Goal: Find specific page/section: Find specific page/section

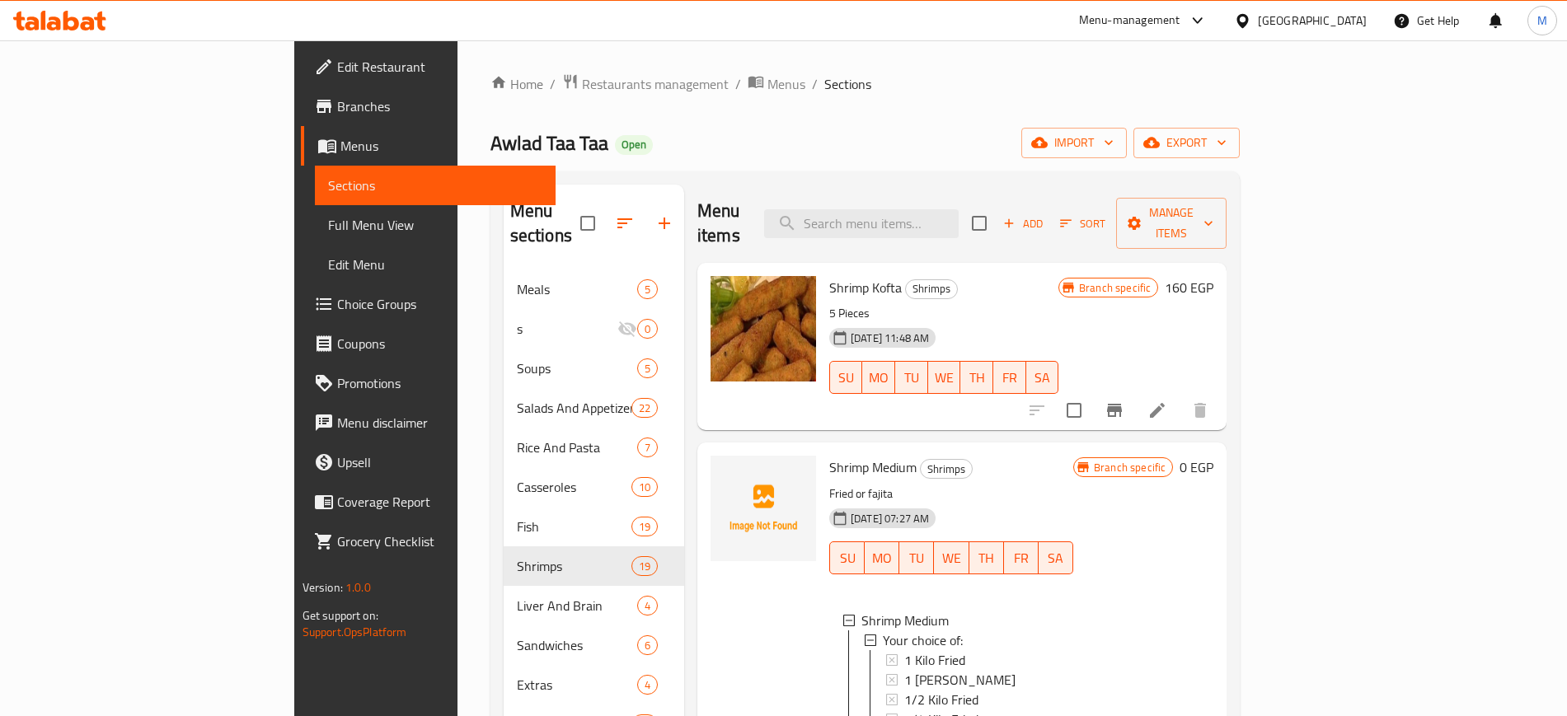
scroll to position [2, 0]
click at [582, 90] on span "Restaurants management" at bounding box center [655, 84] width 147 height 20
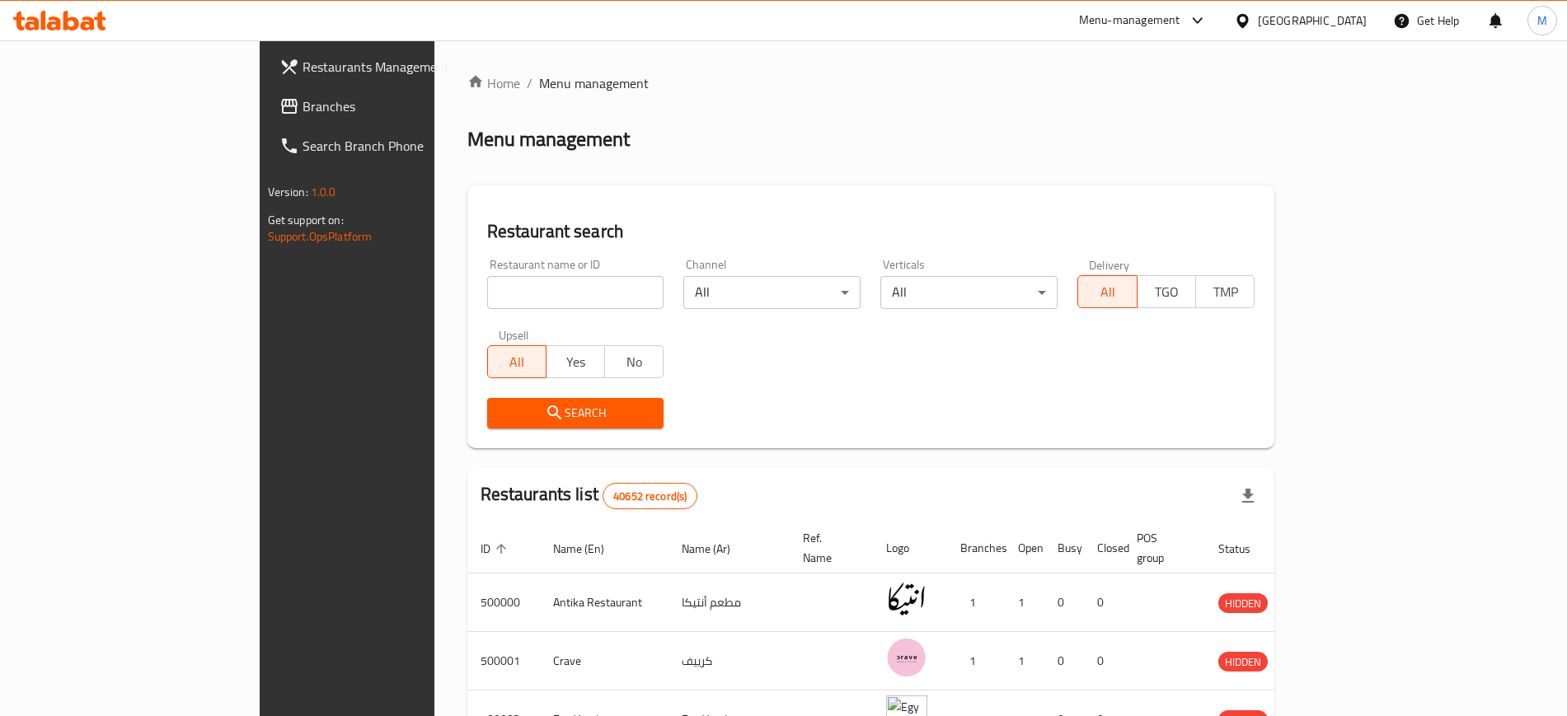
click at [477, 317] on div "Restaurant name or ID Restaurant name or ID" at bounding box center [575, 284] width 197 height 70
click at [498, 294] on input "search" at bounding box center [575, 292] width 177 height 33
type input "Awlad Taa Taa"
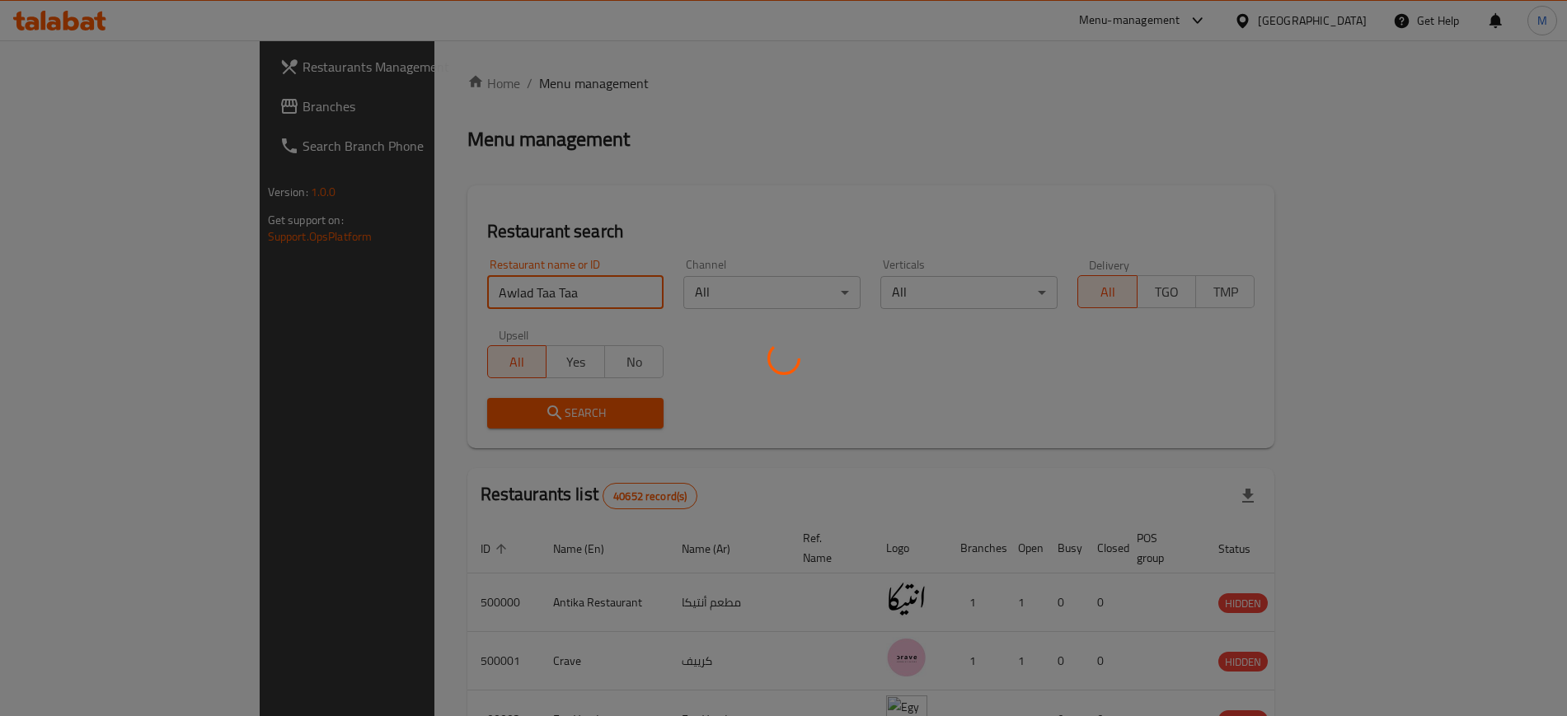
click button "Search" at bounding box center [575, 413] width 177 height 30
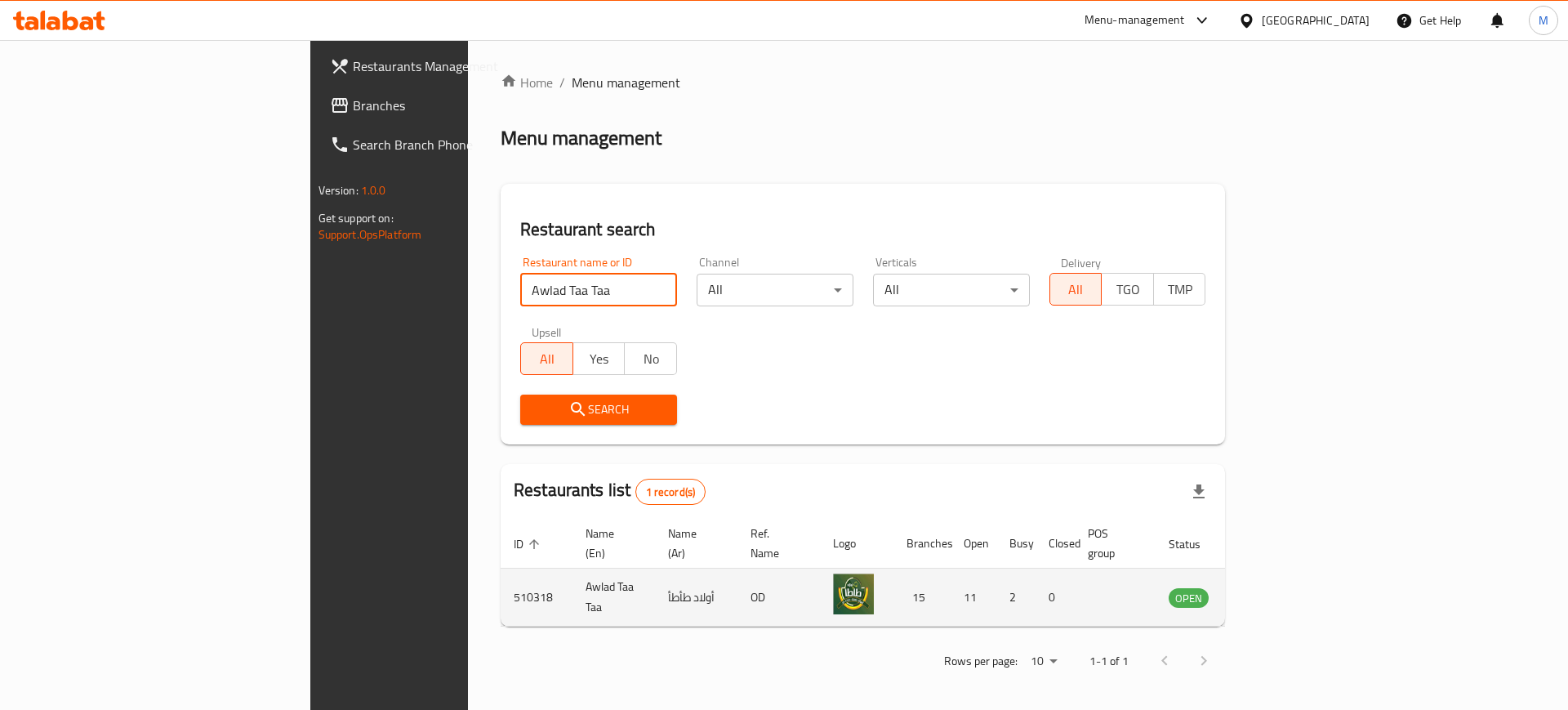
click at [1275, 588] on icon "enhanced table" at bounding box center [1265, 598] width 20 height 20
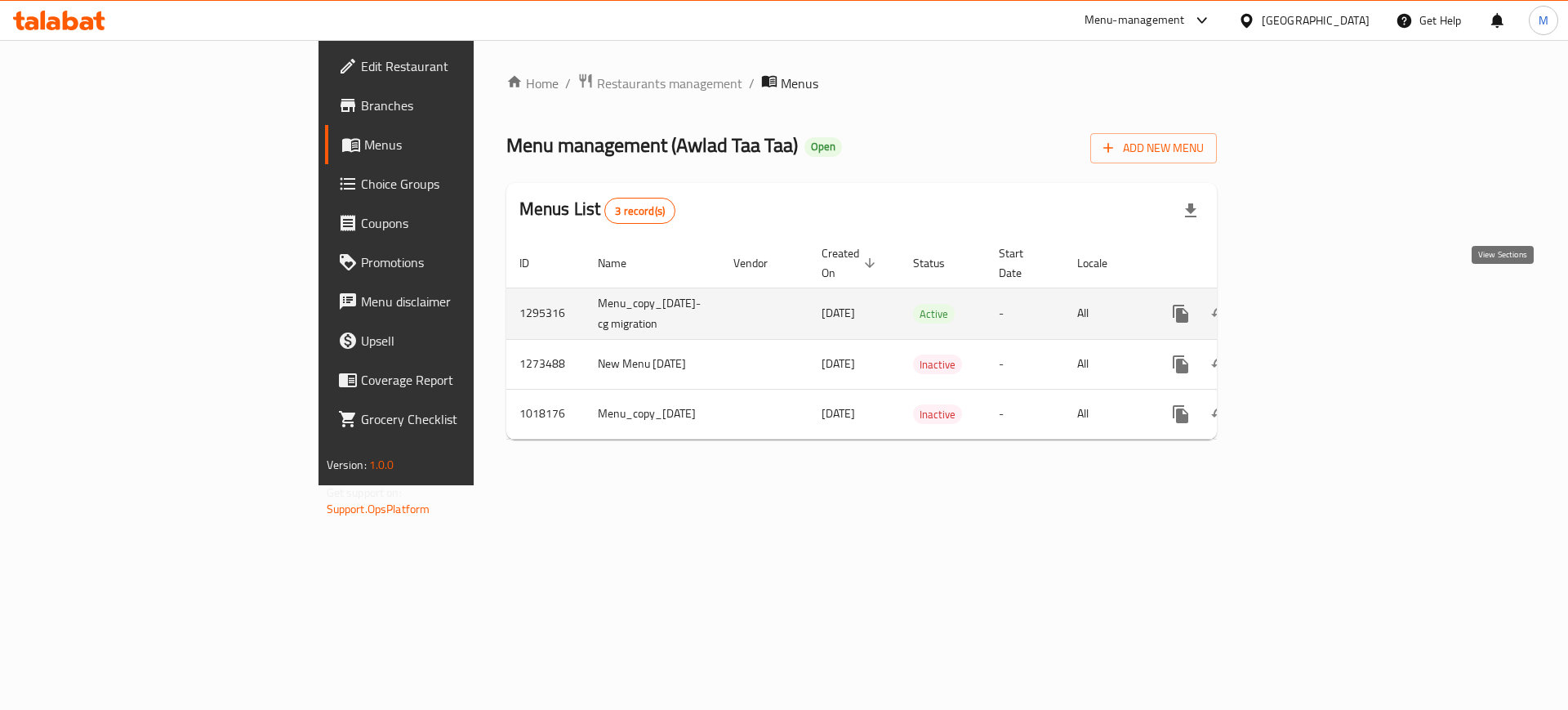
click at [1308, 304] on icon "enhanced table" at bounding box center [1298, 314] width 20 height 20
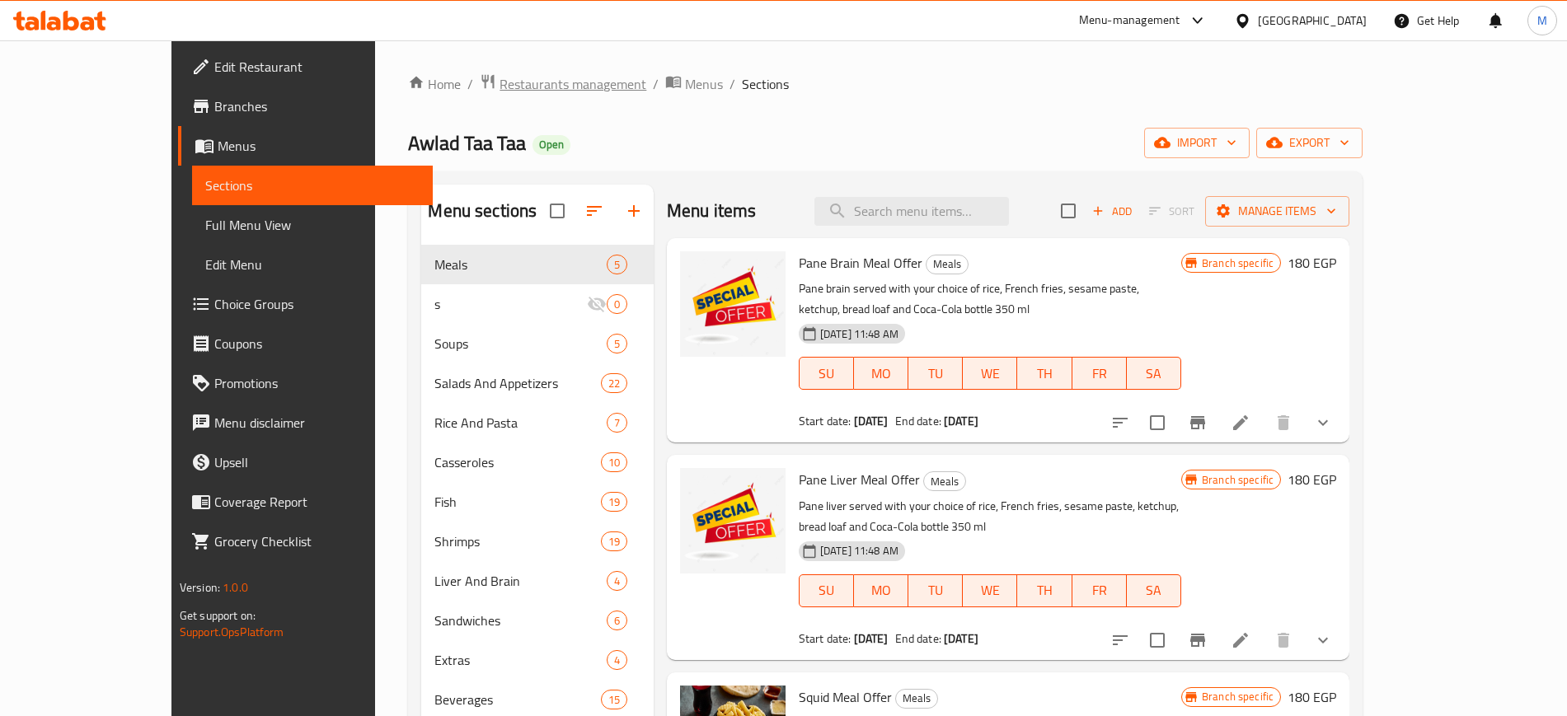
click at [513, 88] on span "Restaurants management" at bounding box center [572, 84] width 147 height 20
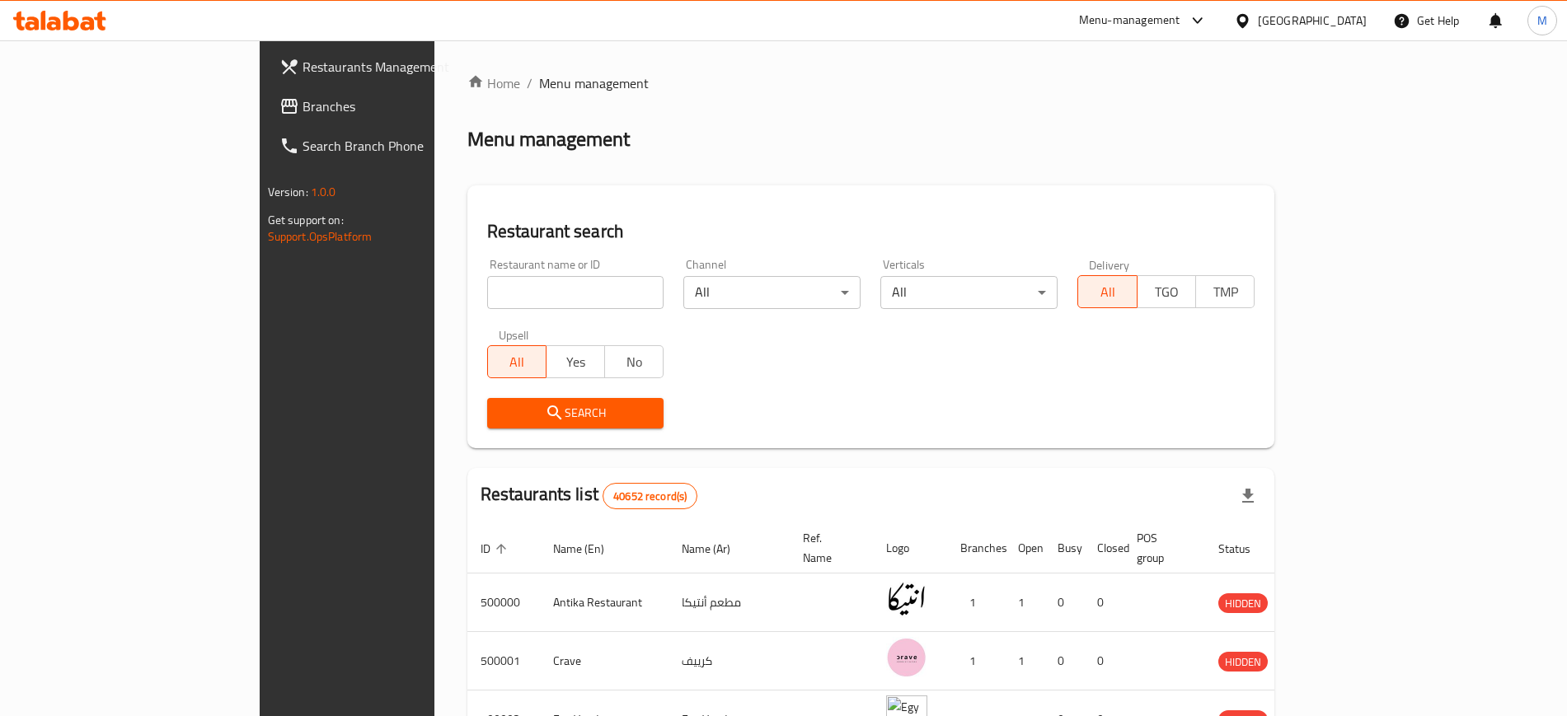
click at [518, 313] on div "Restaurant name or ID Restaurant name or ID" at bounding box center [575, 284] width 197 height 70
click at [548, 281] on input "search" at bounding box center [575, 292] width 177 height 33
type input "[PERSON_NAME] el [PERSON_NAME]"
click button "Search" at bounding box center [575, 413] width 177 height 30
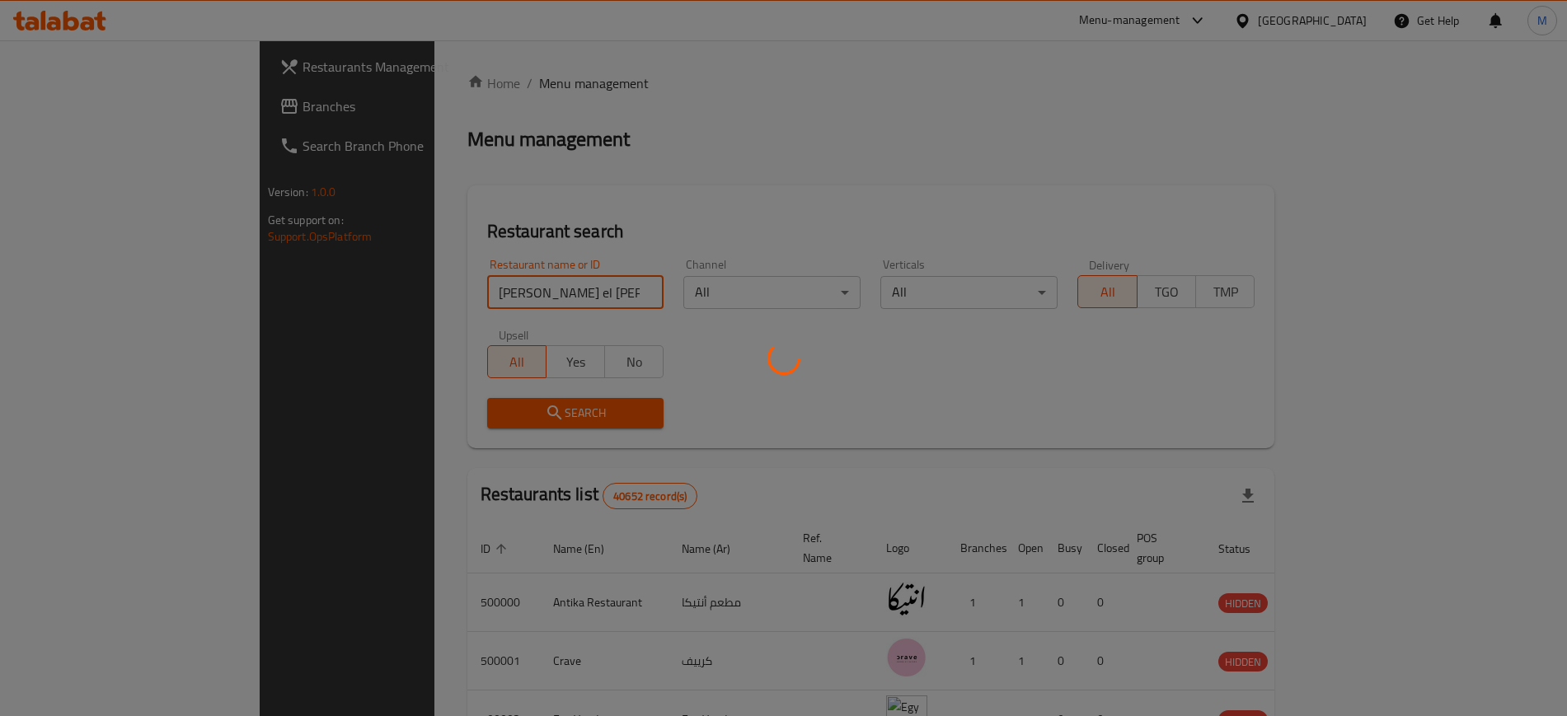
click button "Search" at bounding box center [575, 413] width 177 height 30
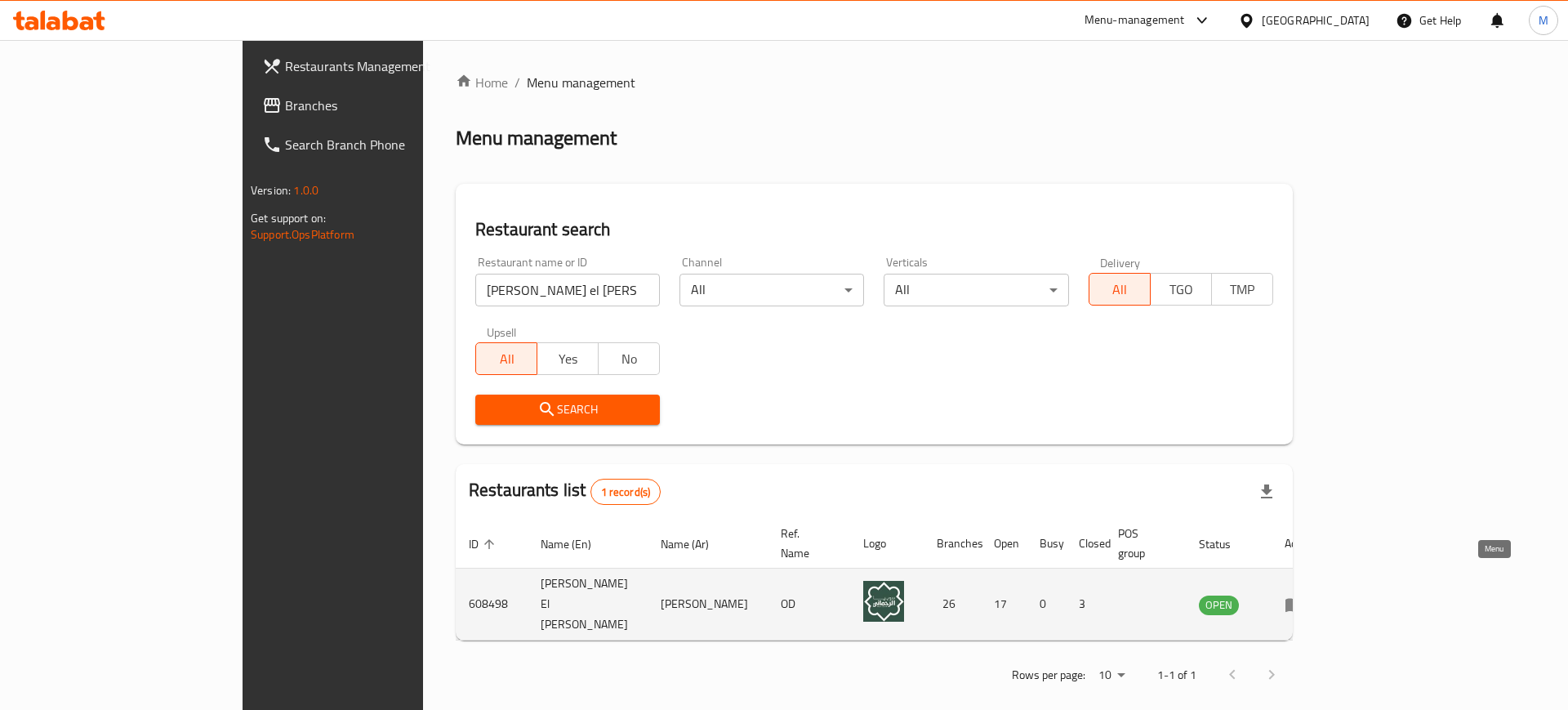
click at [1304, 595] on icon "enhanced table" at bounding box center [1294, 605] width 20 height 20
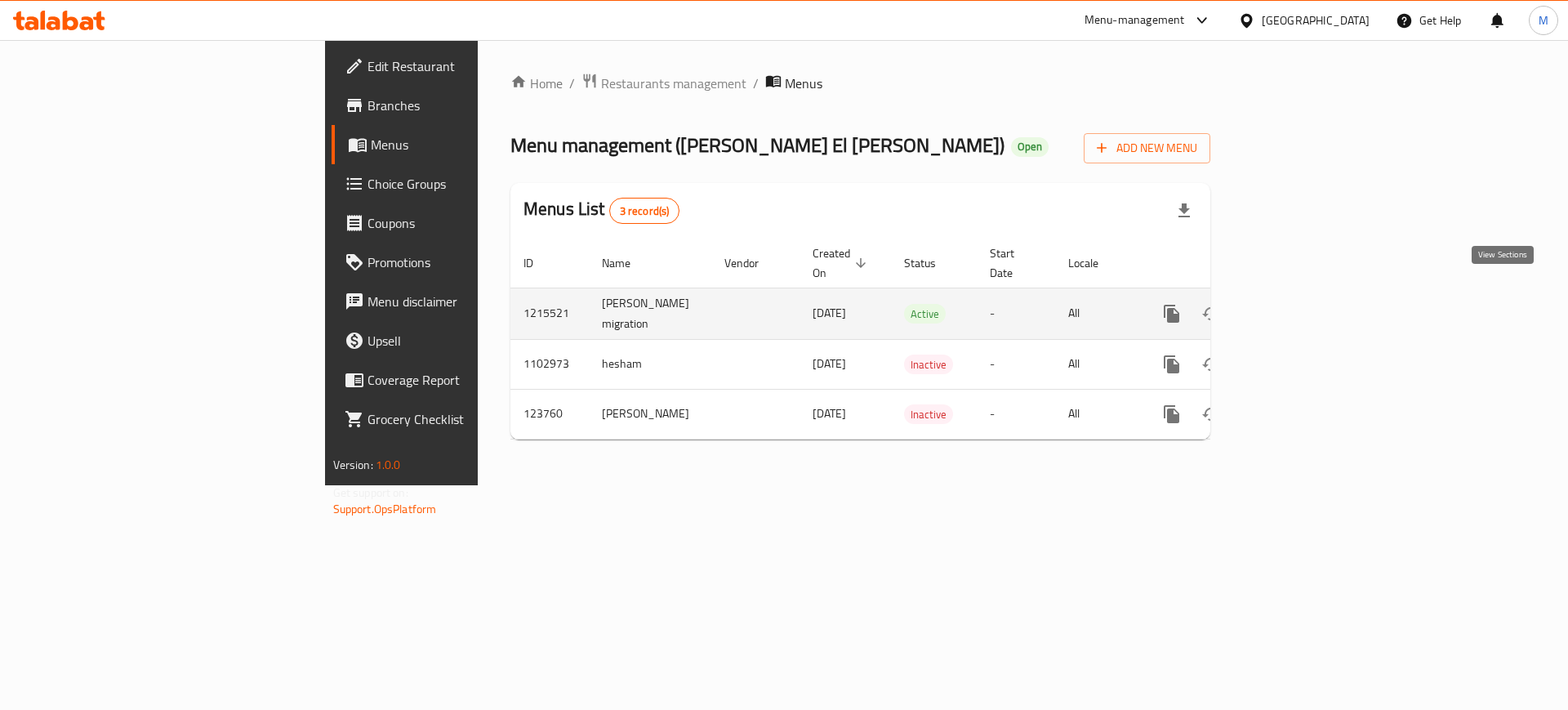
click at [1309, 295] on link "enhanced table" at bounding box center [1289, 314] width 40 height 40
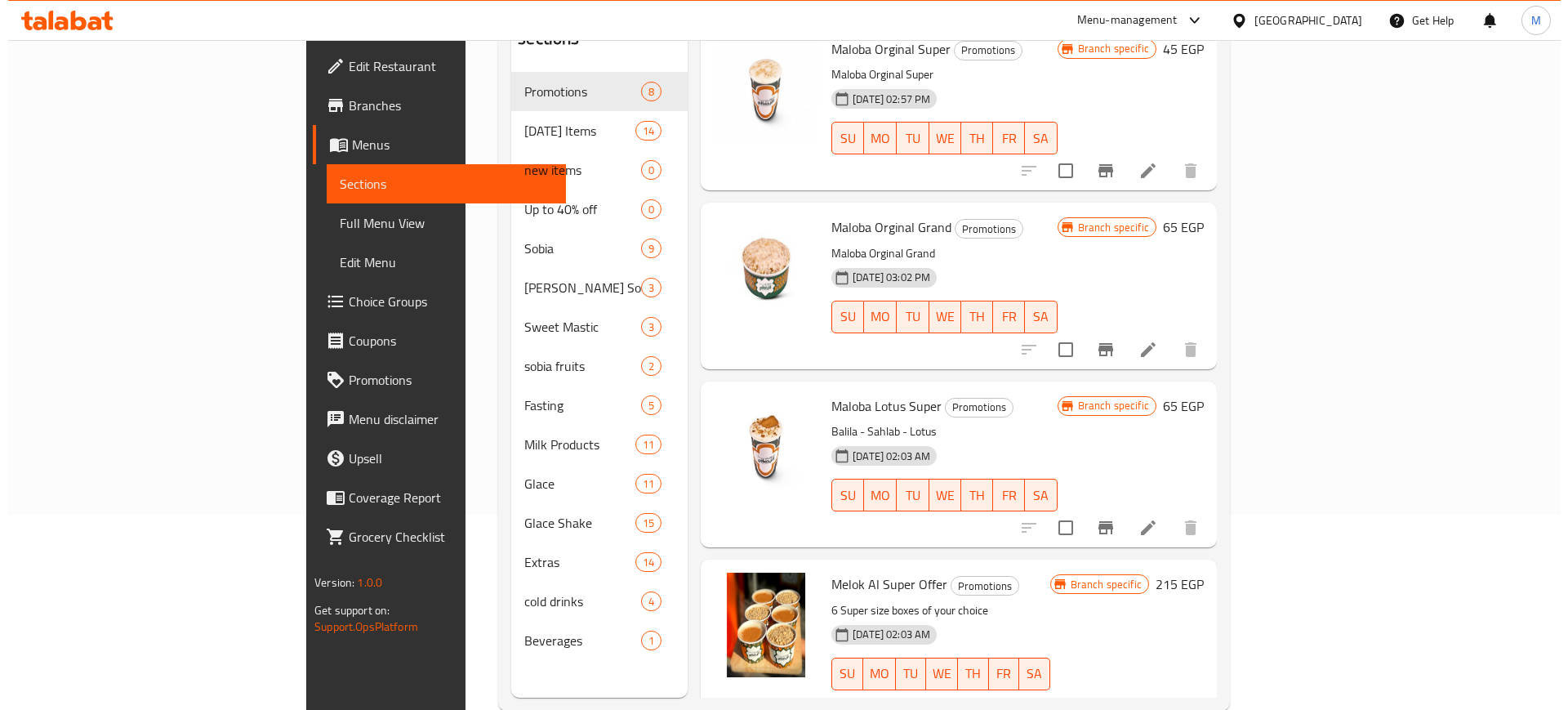
scroll to position [229, 0]
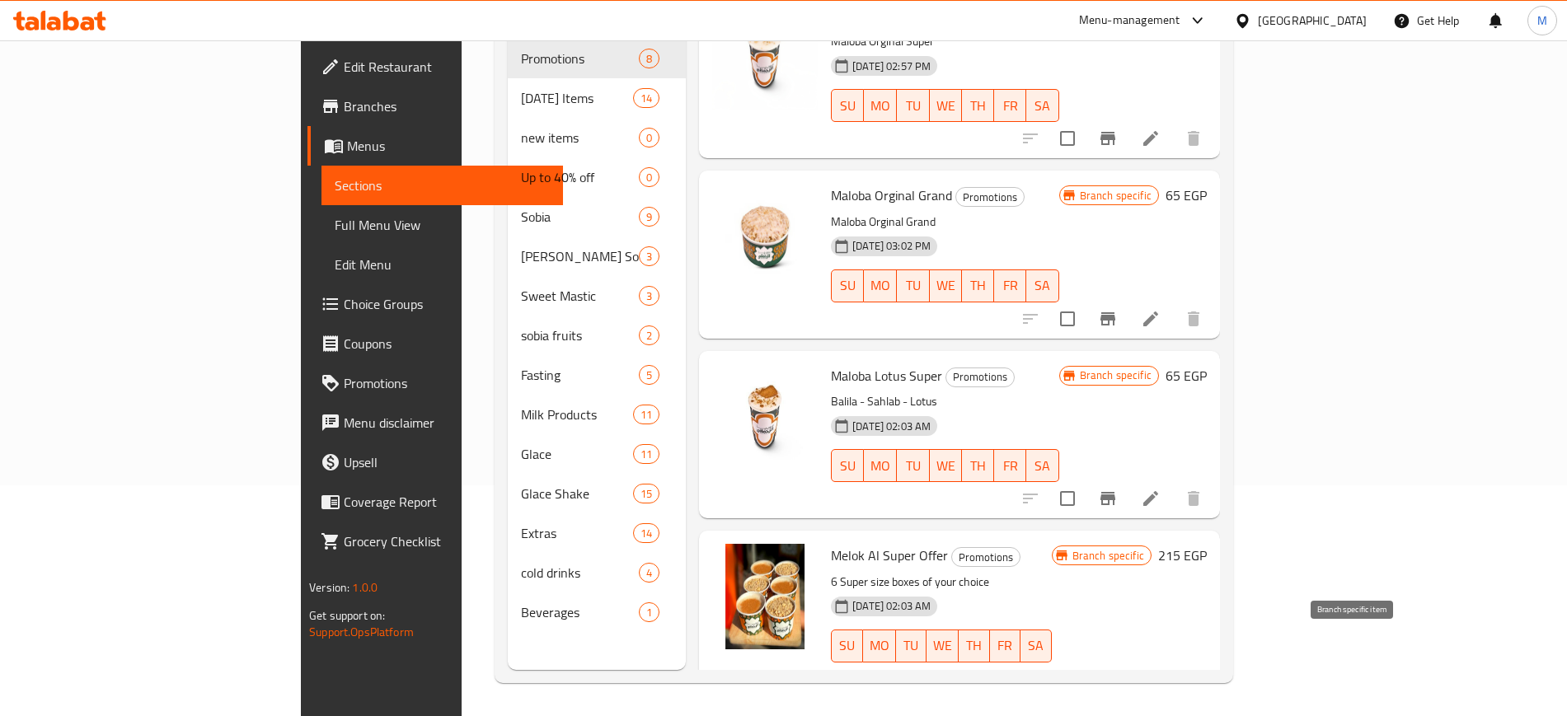
click at [1088, 676] on button "Branch-specific-item" at bounding box center [1068, 696] width 40 height 40
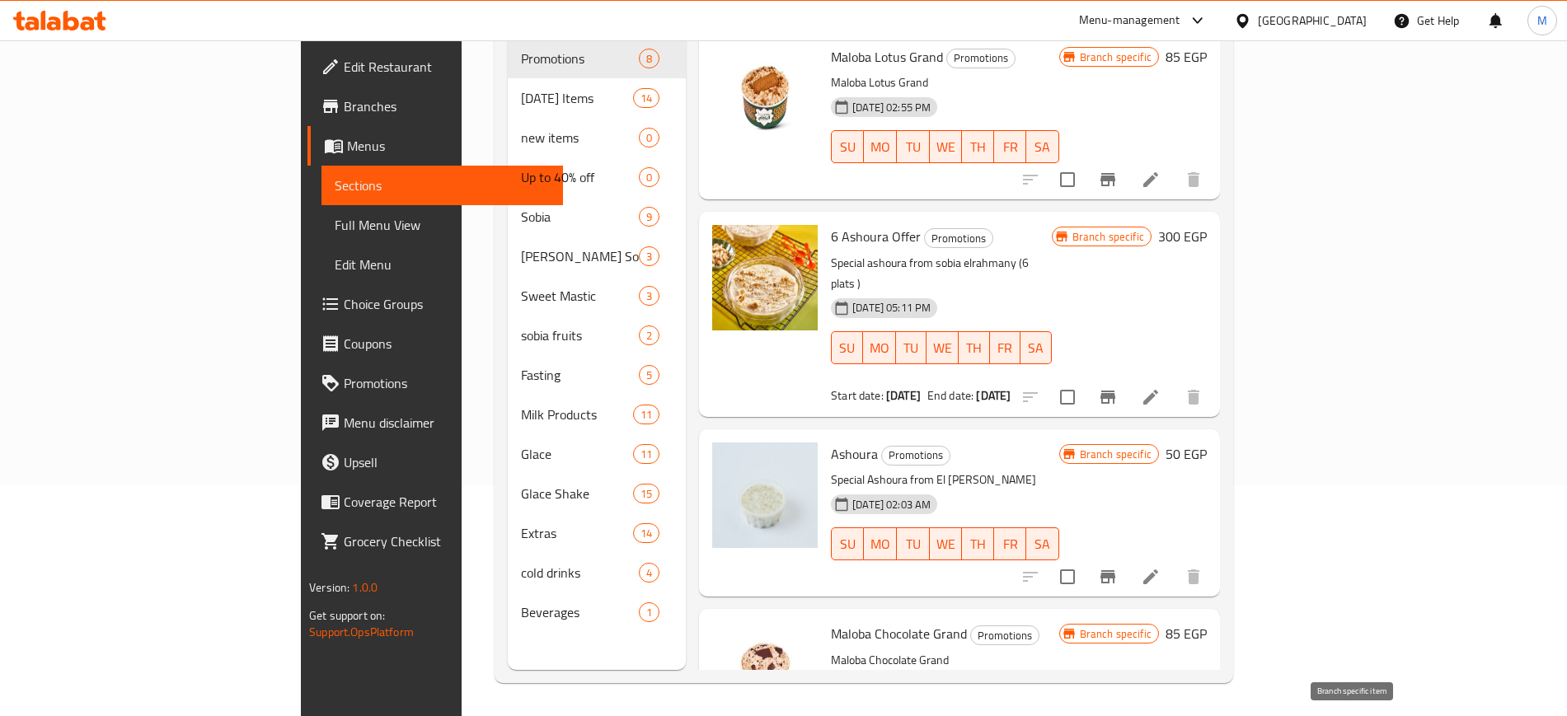
scroll to position [0, 0]
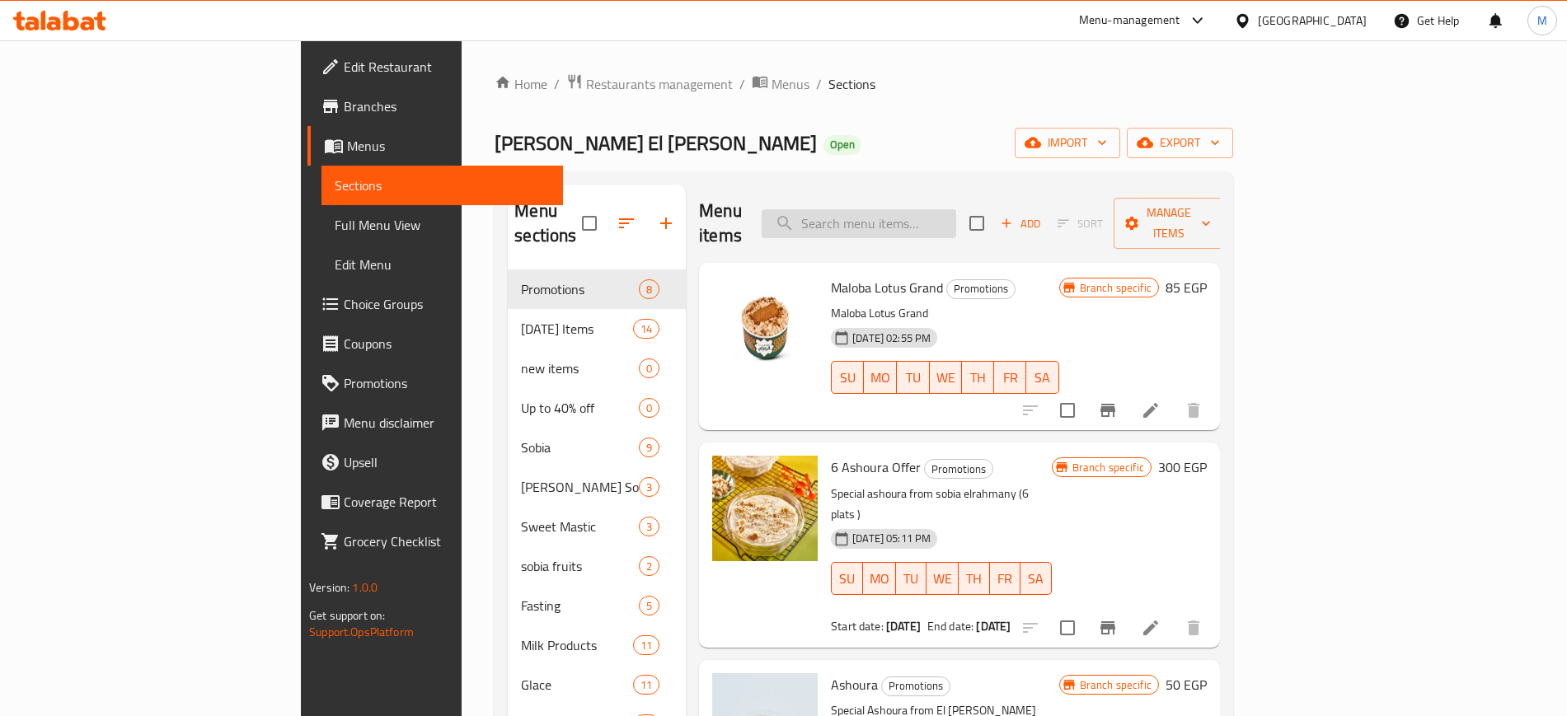
click at [935, 212] on input "search" at bounding box center [858, 223] width 194 height 29
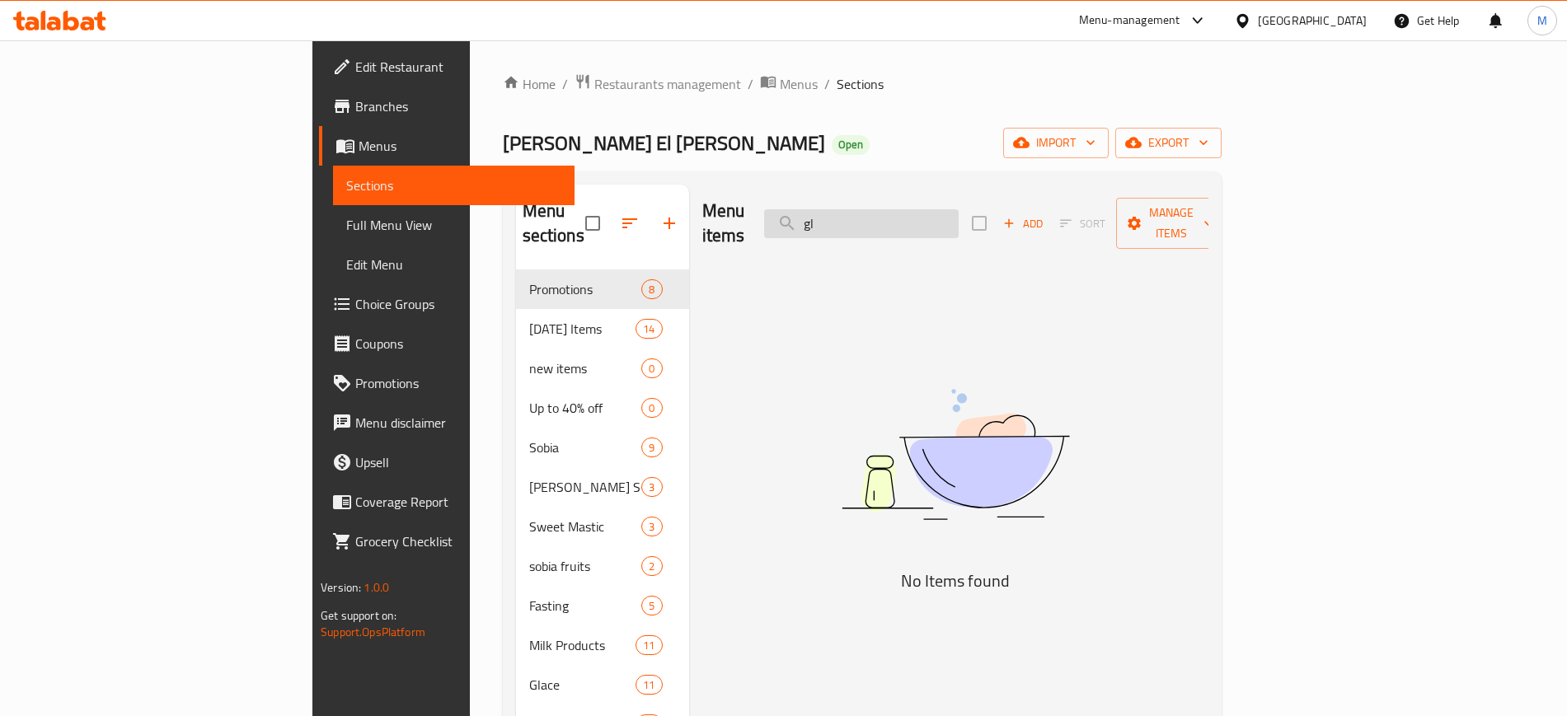
type input "g"
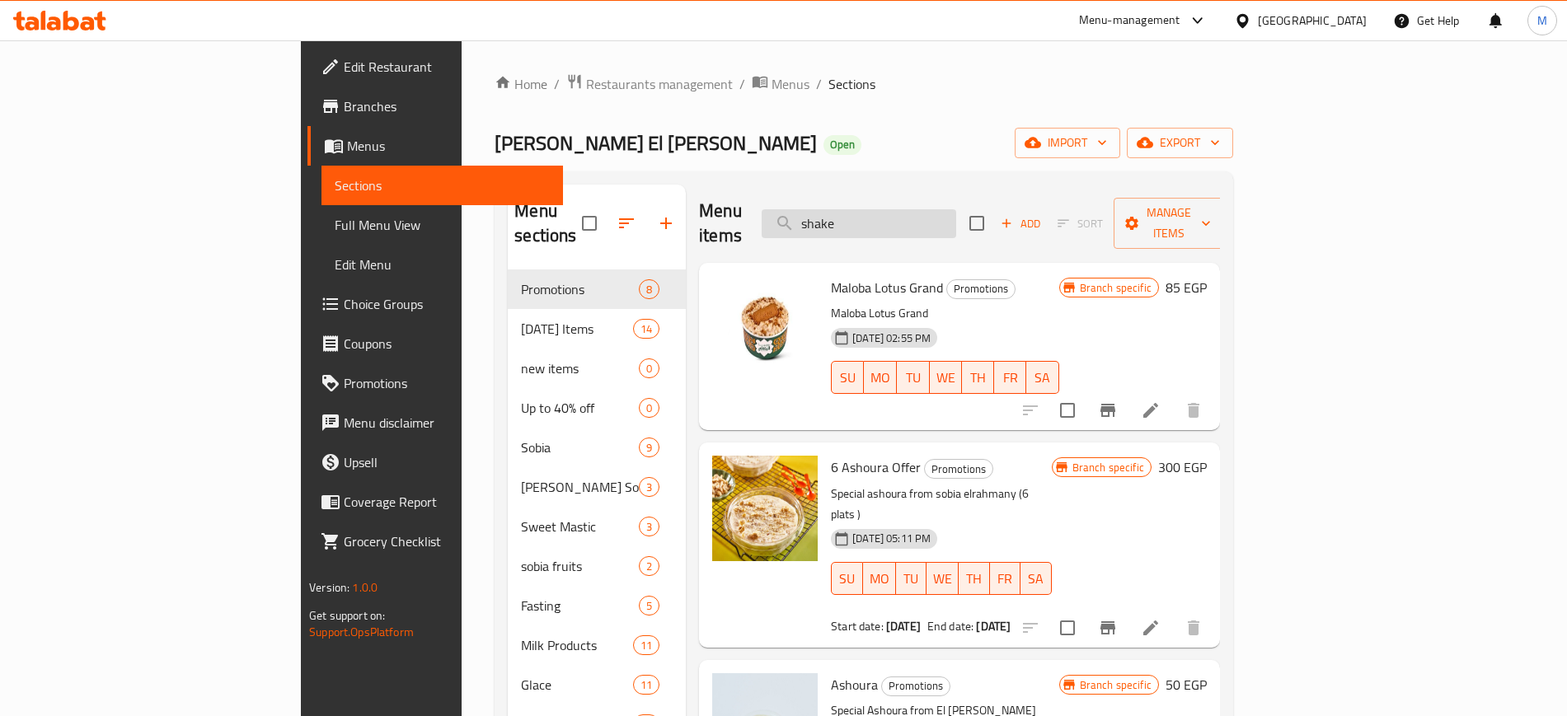
type input "shake"
